Goal: Information Seeking & Learning: Learn about a topic

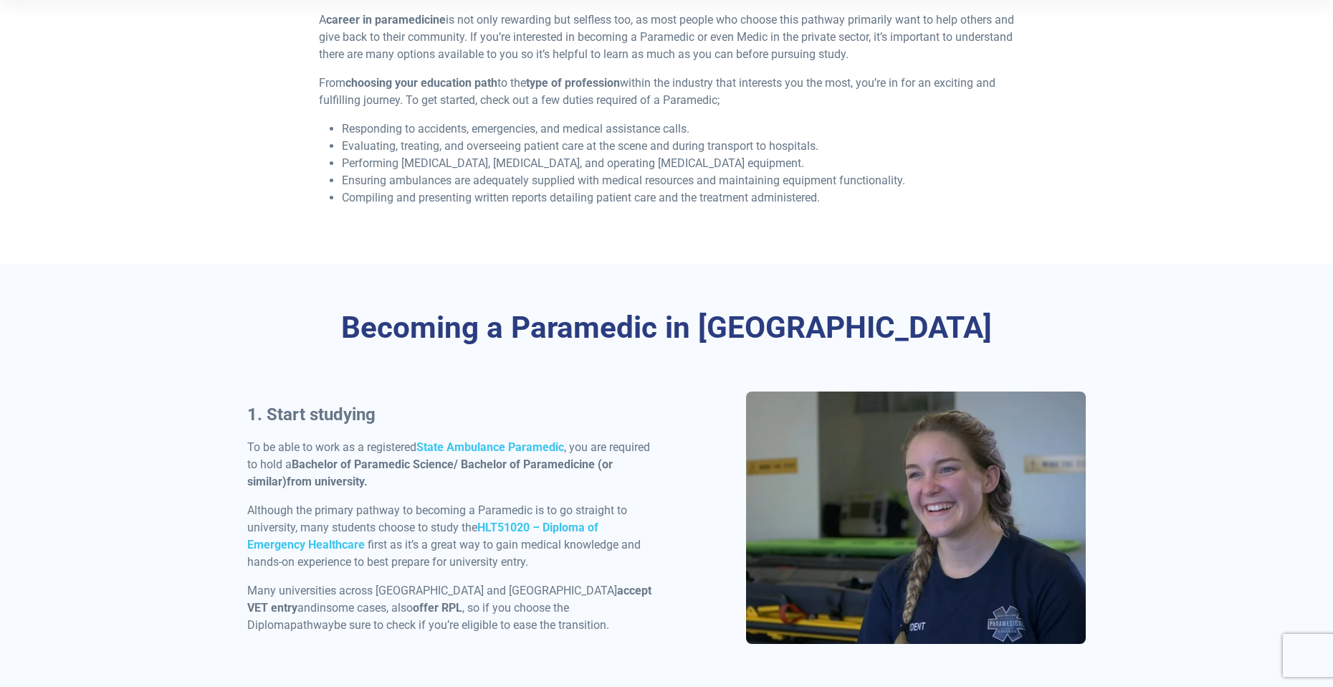
scroll to position [502, 0]
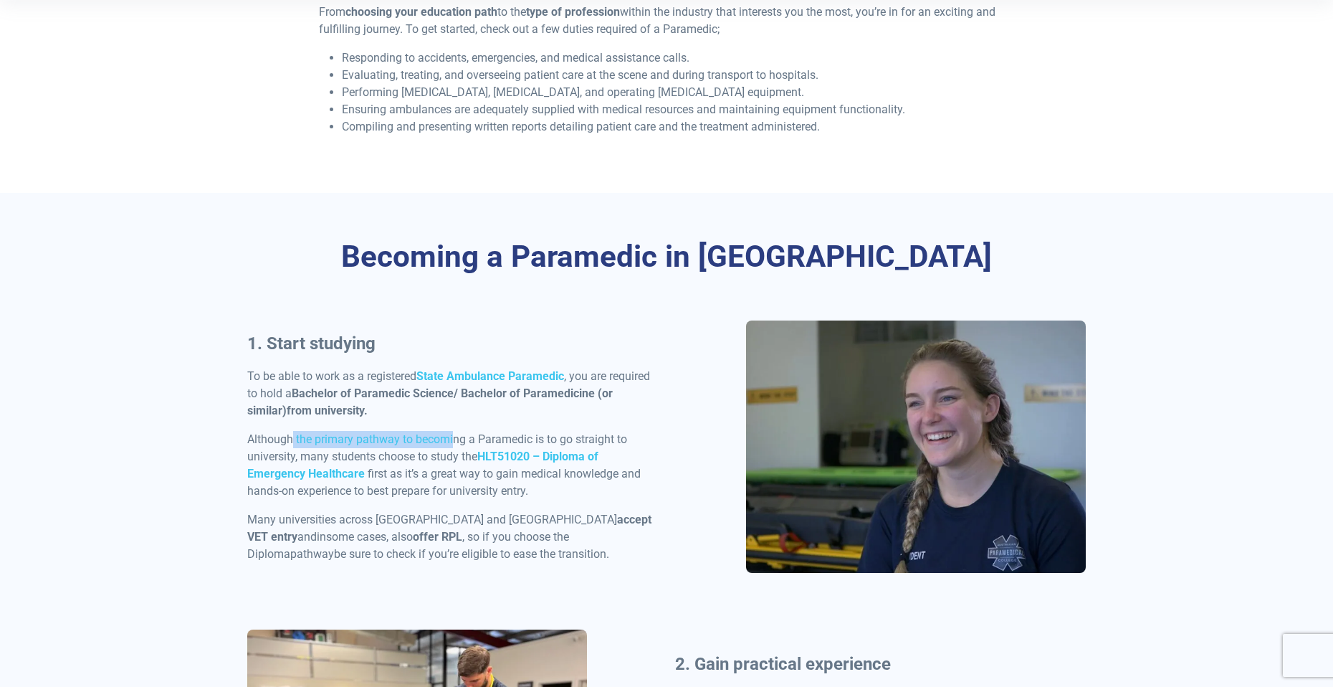
drag, startPoint x: 351, startPoint y: 447, endPoint x: 467, endPoint y: 434, distance: 117.5
click at [456, 432] on p "Although the primary pathway to becoming a Paramedic is to go straight to unive…" at bounding box center [452, 465] width 411 height 69
drag, startPoint x: 559, startPoint y: 437, endPoint x: 527, endPoint y: 437, distance: 32.3
click at [558, 437] on p "Although the primary pathway to becoming a Paramedic is to go straight to unive…" at bounding box center [452, 465] width 411 height 69
drag, startPoint x: 362, startPoint y: 452, endPoint x: 394, endPoint y: 460, distance: 33.2
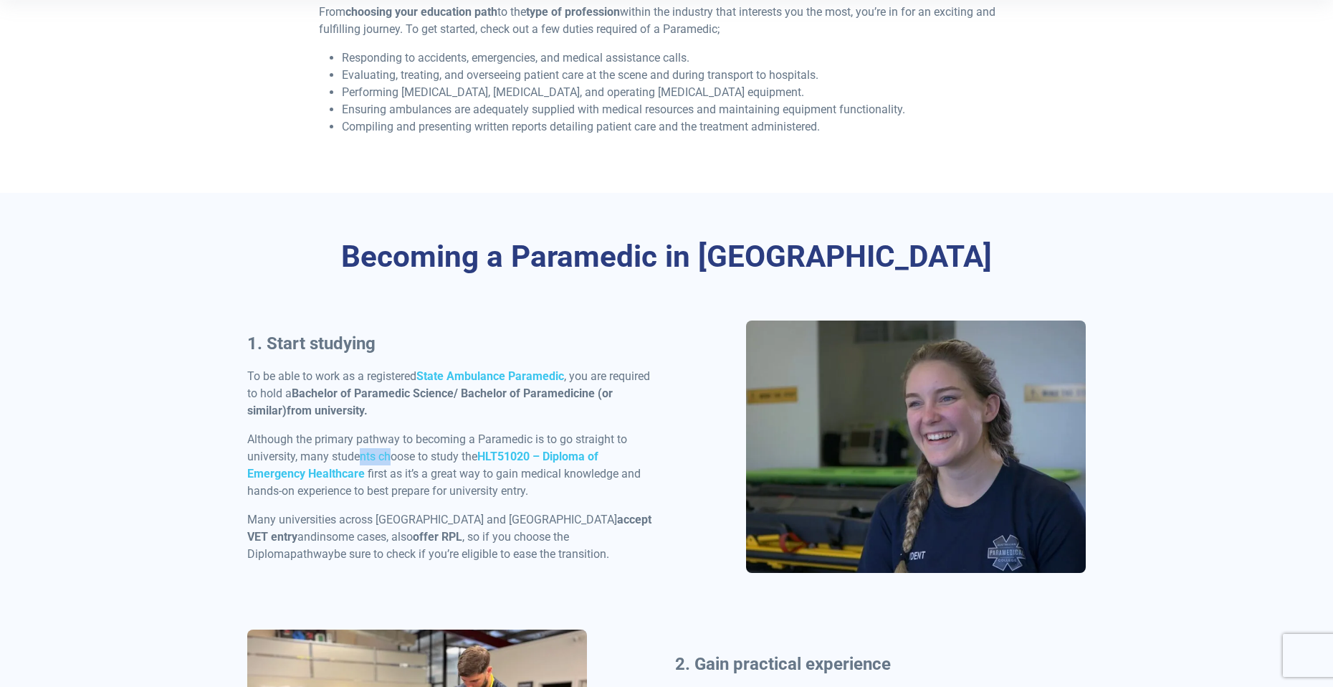
click at [394, 460] on p "Although the primary pathway to becoming a Paramedic is to go straight to unive…" at bounding box center [452, 465] width 411 height 69
click at [405, 475] on p "Although the primary pathway to becoming a Paramedic is to go straight to unive…" at bounding box center [452, 465] width 411 height 69
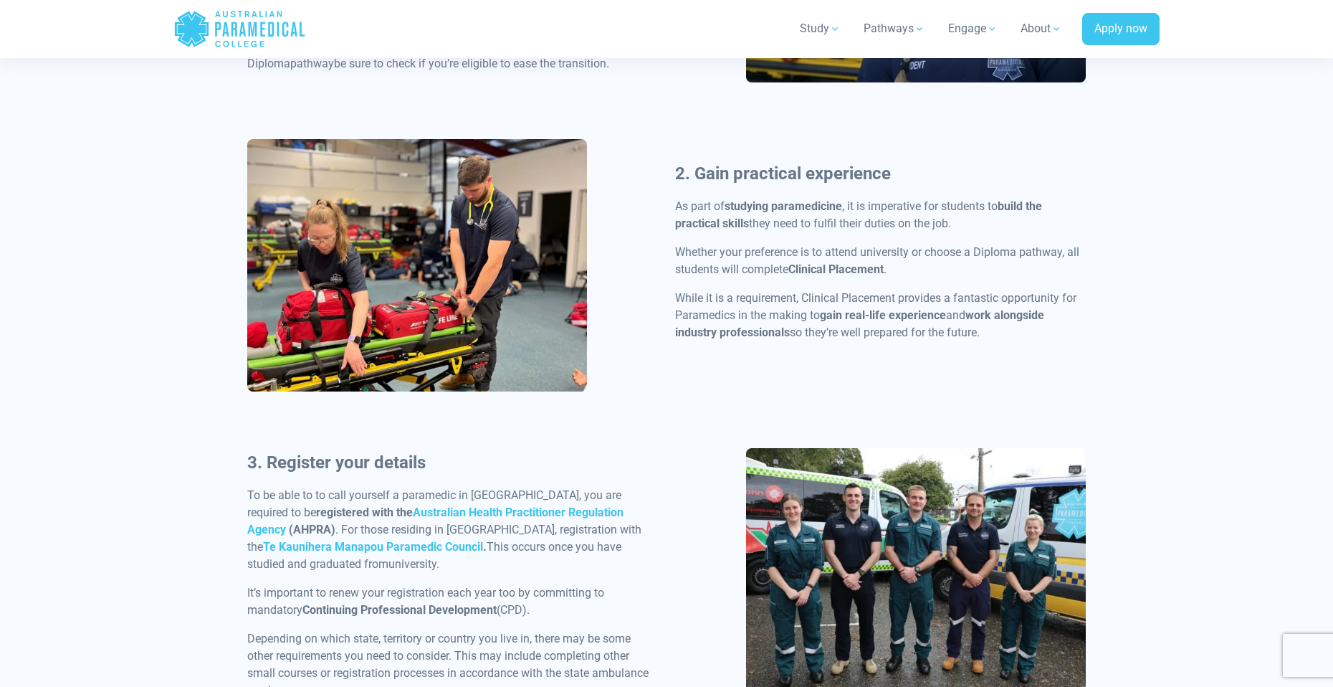
scroll to position [789, 0]
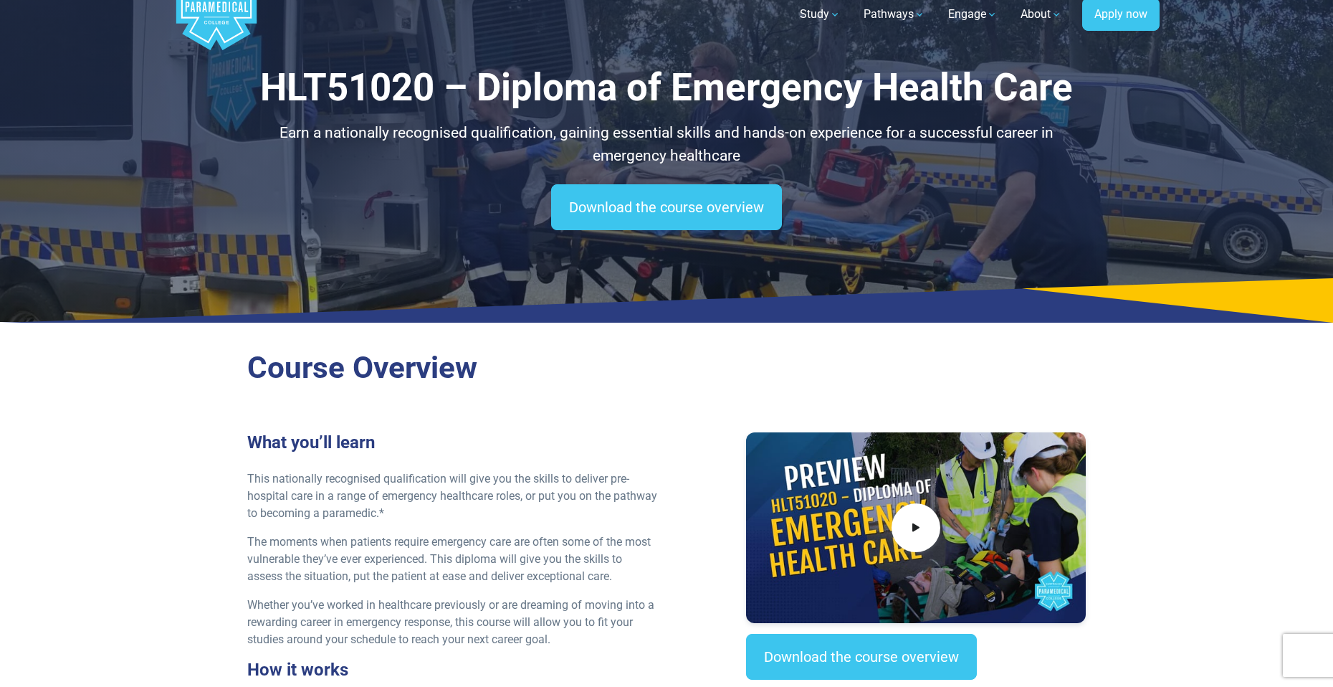
scroll to position [72, 0]
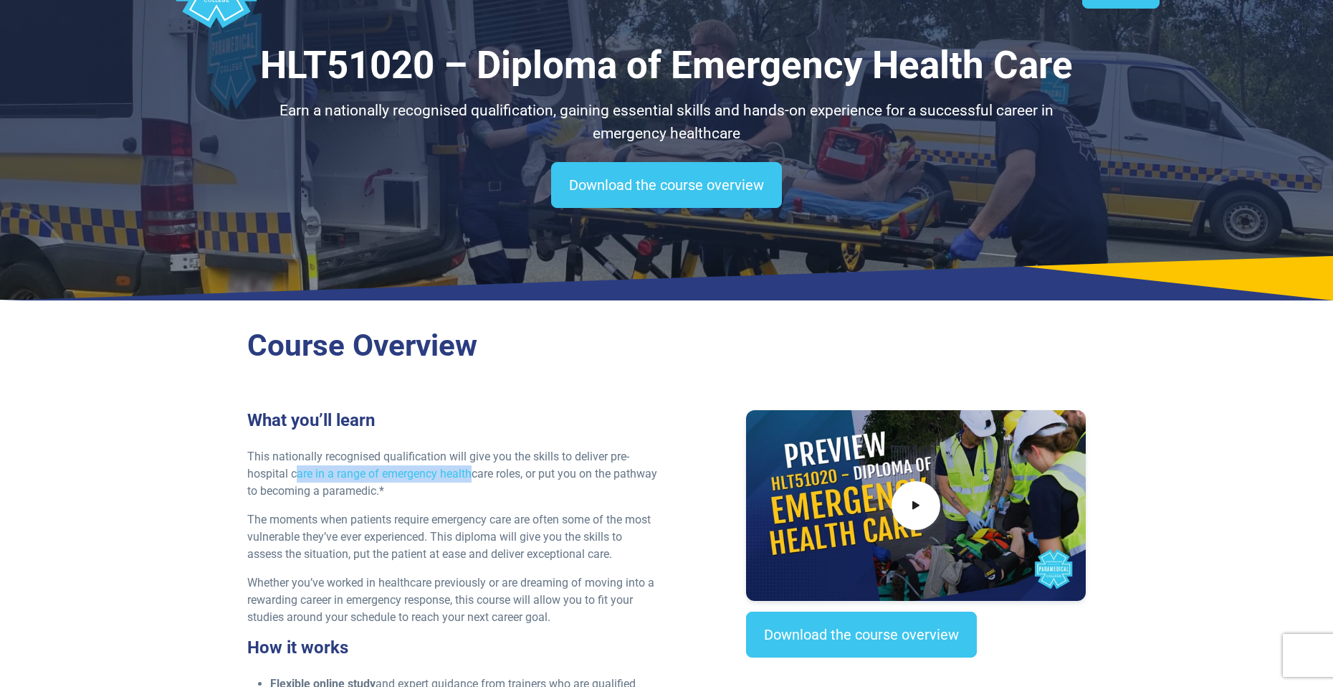
drag, startPoint x: 295, startPoint y: 470, endPoint x: 533, endPoint y: 470, distance: 237.3
click at [499, 473] on p "This nationally recognised qualification will give you the skills to deliver pr…" at bounding box center [452, 474] width 411 height 52
drag, startPoint x: 590, startPoint y: 477, endPoint x: 580, endPoint y: 476, distance: 10.1
click at [590, 477] on p "This nationally recognised qualification will give you the skills to deliver pr…" at bounding box center [452, 474] width 411 height 52
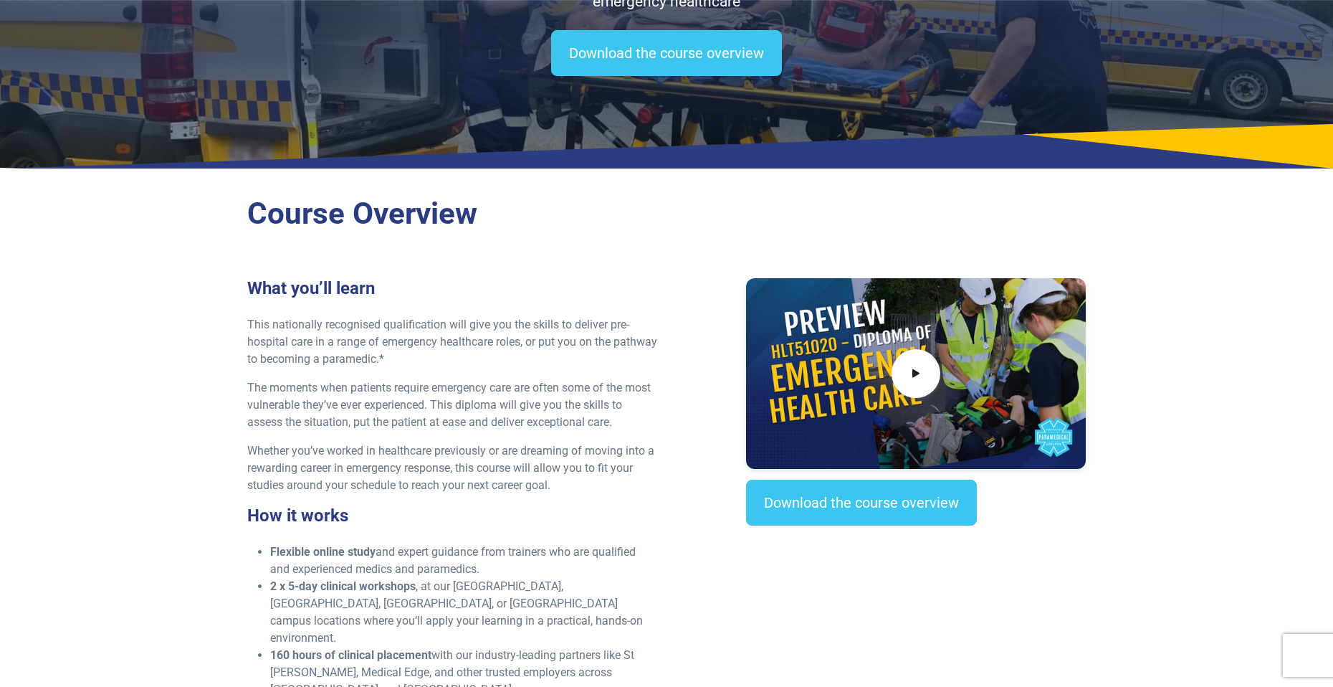
scroll to position [430, 0]
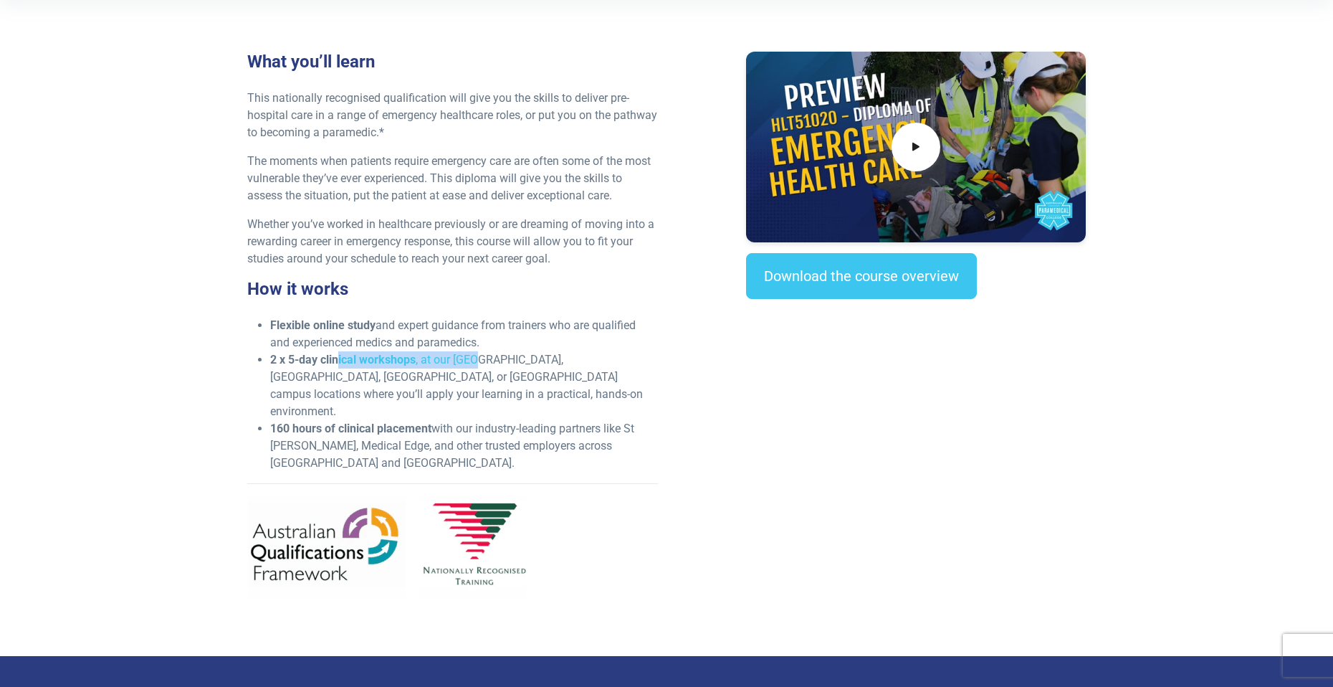
drag, startPoint x: 337, startPoint y: 363, endPoint x: 482, endPoint y: 357, distance: 144.9
click at [482, 357] on li "2 x 5-day clinical workshops , at our [GEOGRAPHIC_DATA], [GEOGRAPHIC_DATA], [GE…" at bounding box center [464, 385] width 388 height 69
drag, startPoint x: 482, startPoint y: 371, endPoint x: 470, endPoint y: 376, distance: 13.5
click at [477, 373] on li "2 x 5-day clinical workshops , at our [GEOGRAPHIC_DATA], [GEOGRAPHIC_DATA], [GE…" at bounding box center [464, 385] width 388 height 69
click at [347, 422] on strong "160 hours of clinical placement" at bounding box center [350, 429] width 161 height 14
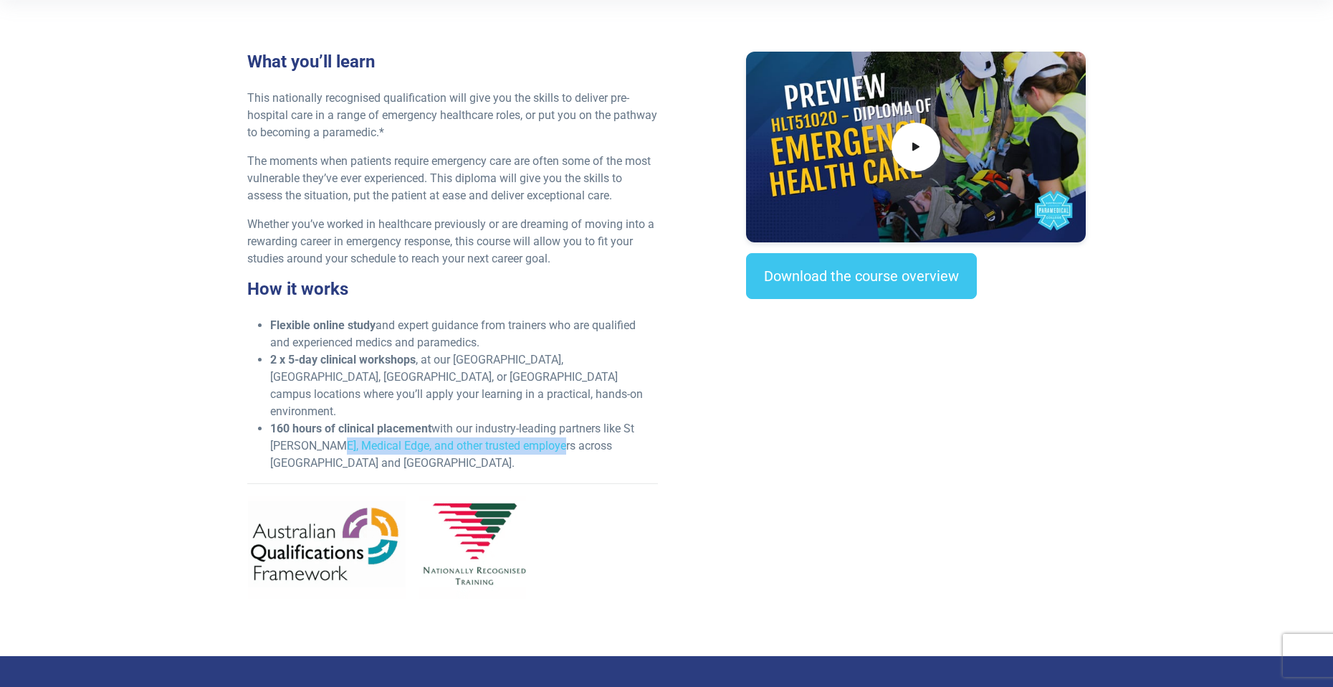
drag, startPoint x: 354, startPoint y: 412, endPoint x: 548, endPoint y: 413, distance: 193.6
click at [548, 420] on li "160 hours of clinical placement with our industry-leading partners like [GEOGRA…" at bounding box center [464, 446] width 388 height 52
drag, startPoint x: 602, startPoint y: 416, endPoint x: 589, endPoint y: 413, distance: 13.9
click at [596, 420] on li "160 hours of clinical placement with our industry-leading partners like [GEOGRA…" at bounding box center [464, 446] width 388 height 52
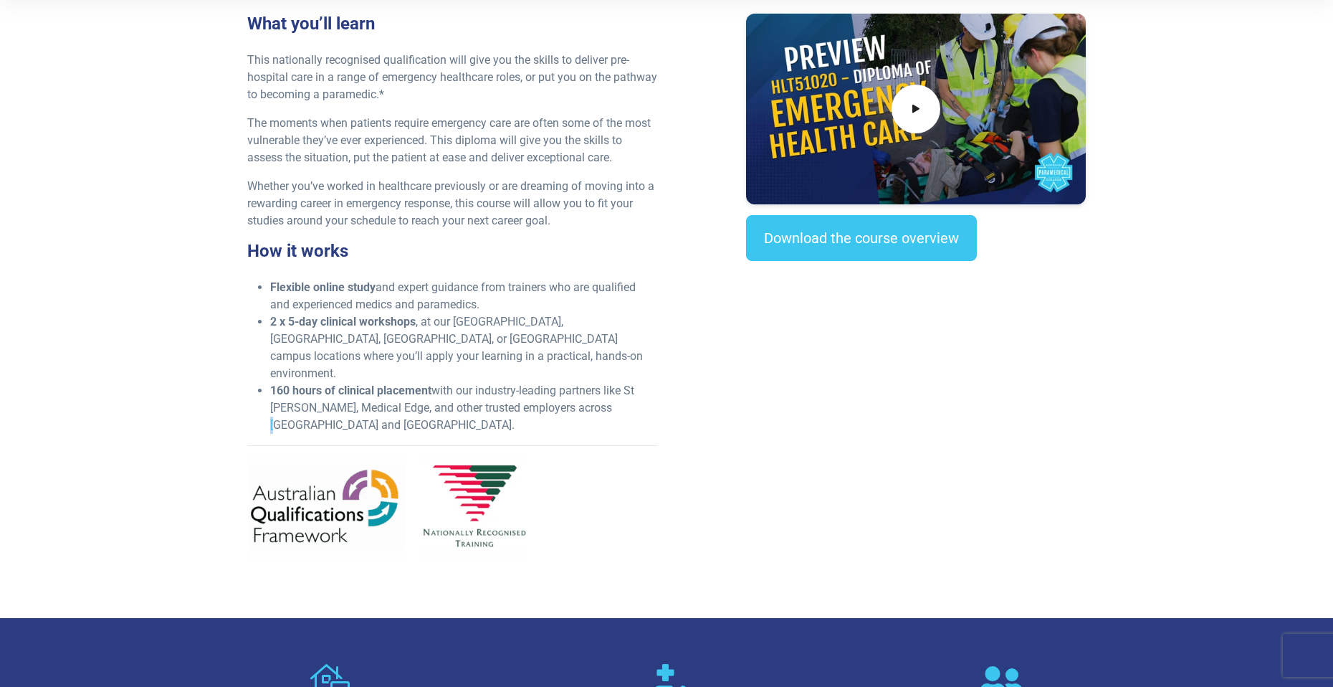
scroll to position [502, 0]
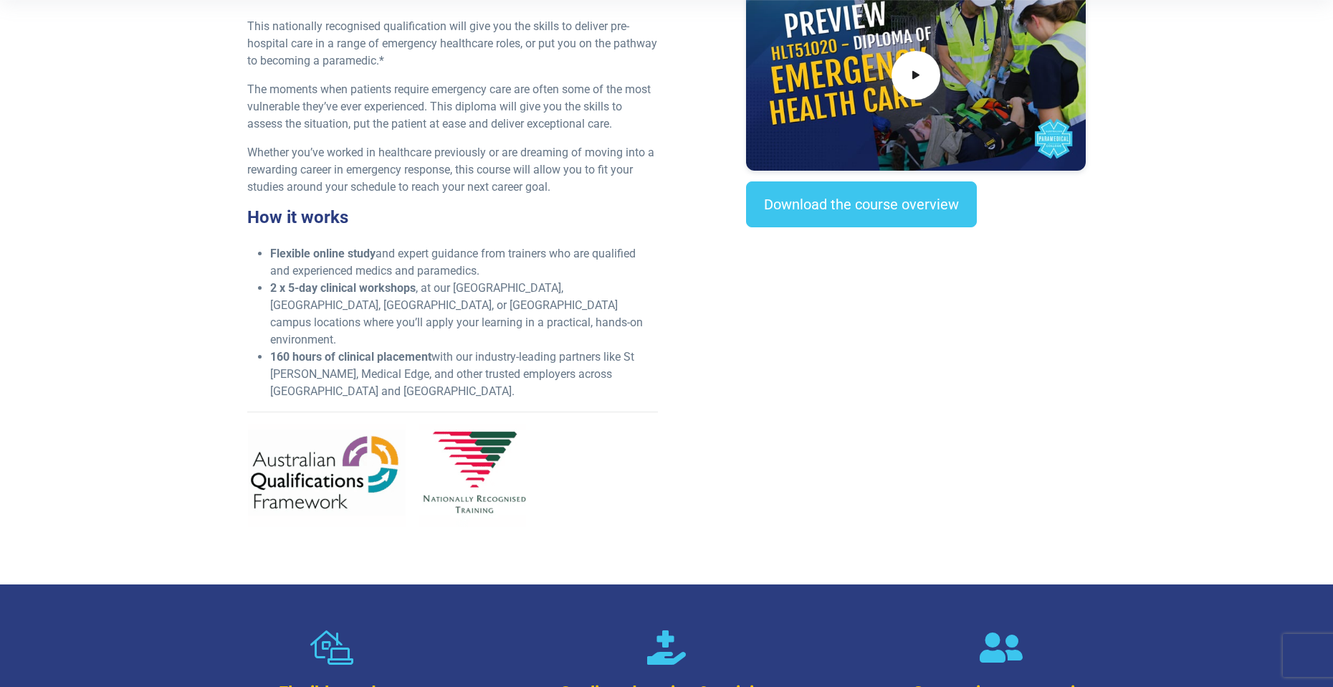
drag, startPoint x: 777, startPoint y: 431, endPoint x: 770, endPoint y: 432, distance: 7.2
click at [772, 432] on div "What you’ll learn This nationally recognised qualification will give you the sk…" at bounding box center [667, 259] width 856 height 558
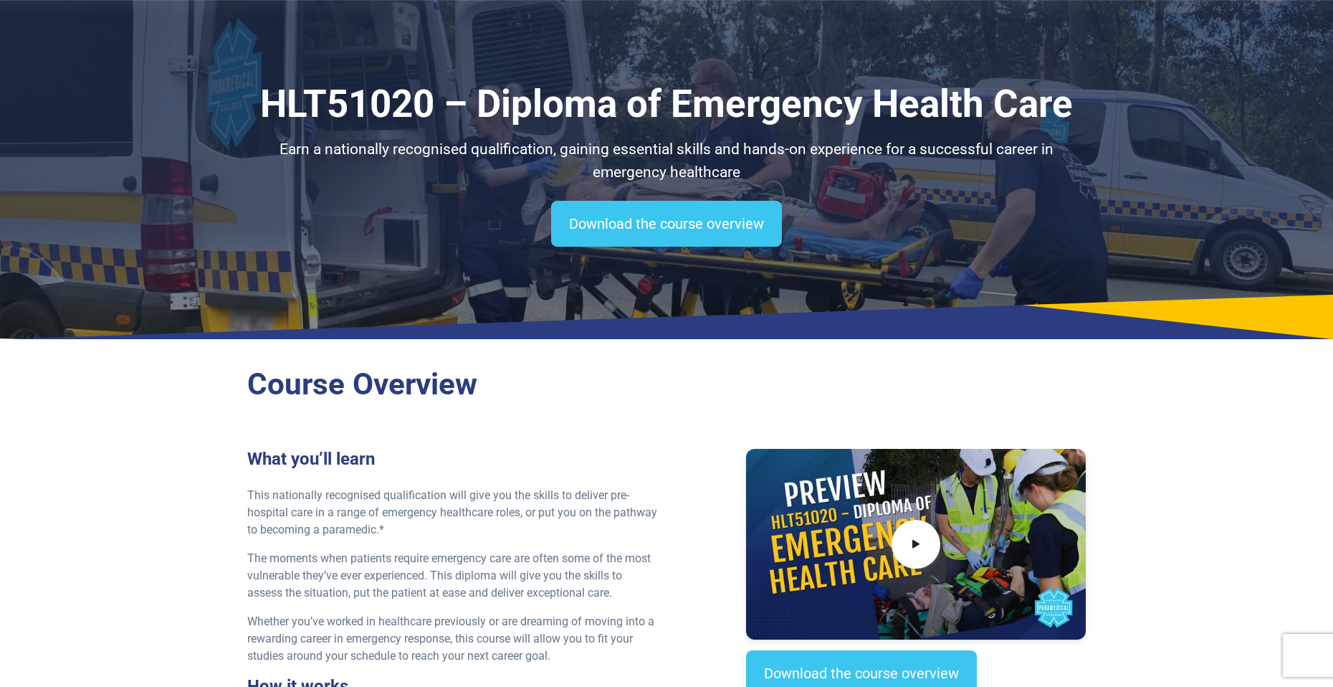
scroll to position [0, 0]
